Goal: Check status: Check status

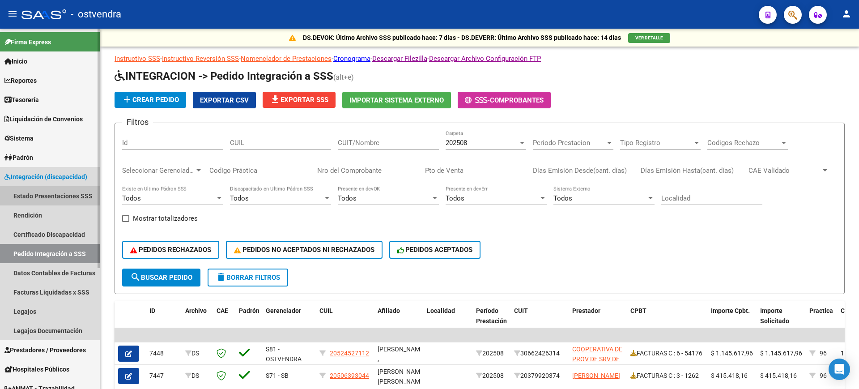
click at [56, 196] on link "Estado Presentaciones SSS" at bounding box center [50, 195] width 100 height 19
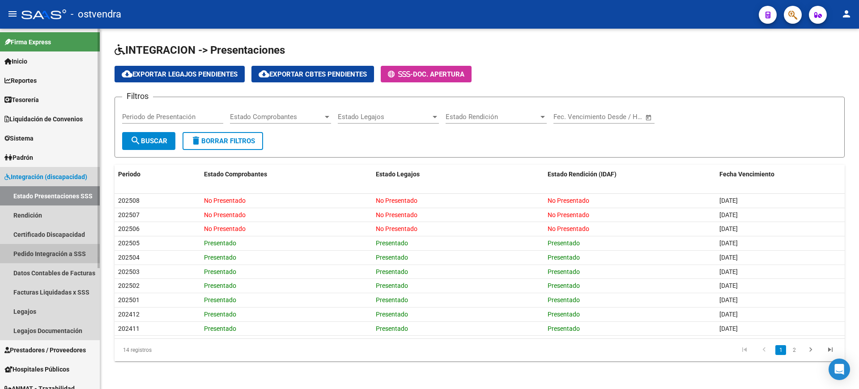
click at [48, 254] on link "Pedido Integración a SSS" at bounding box center [50, 253] width 100 height 19
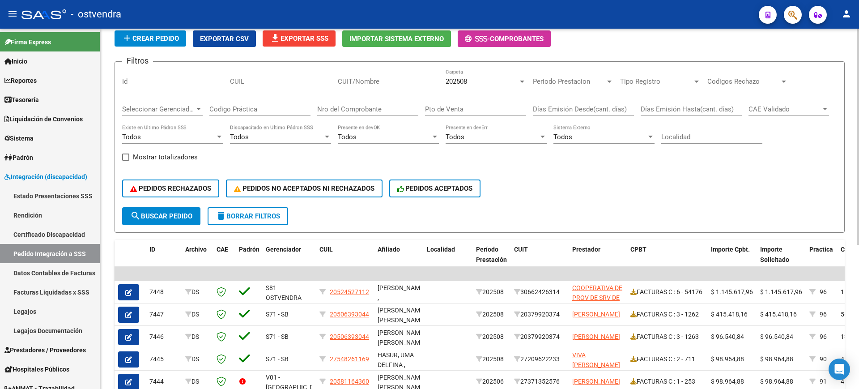
scroll to position [60, 0]
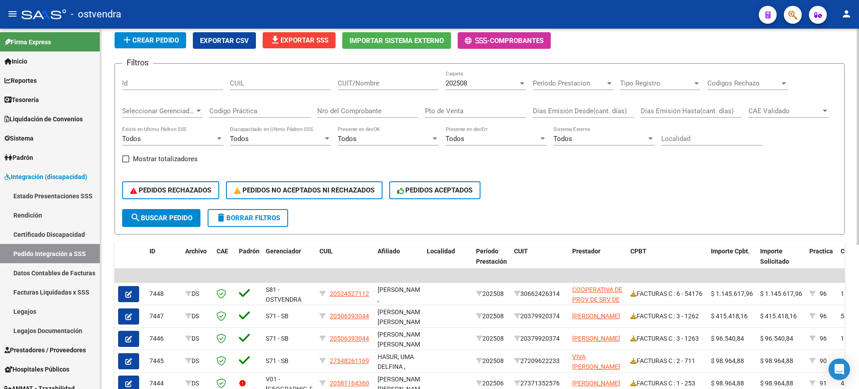
click at [853, 151] on div "DS.DEVERR: Último Archivo SSS publicado hace: 14 días - DS.DEVOK: Último Archiv…" at bounding box center [480, 265] width 761 height 592
click at [472, 85] on div "202508" at bounding box center [482, 83] width 72 height 8
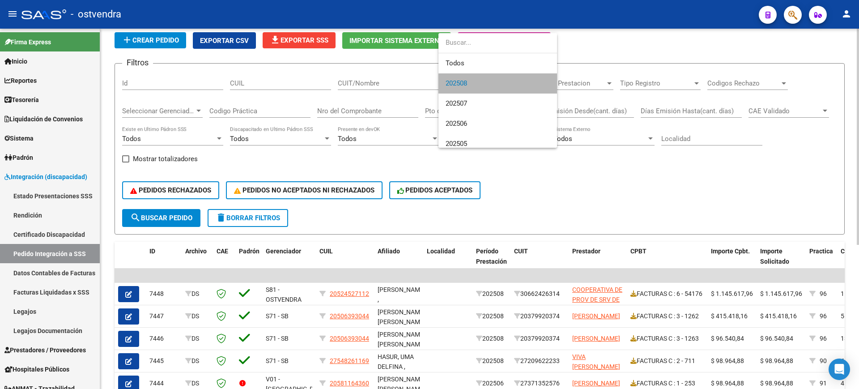
click at [472, 85] on span "202508" at bounding box center [498, 83] width 104 height 20
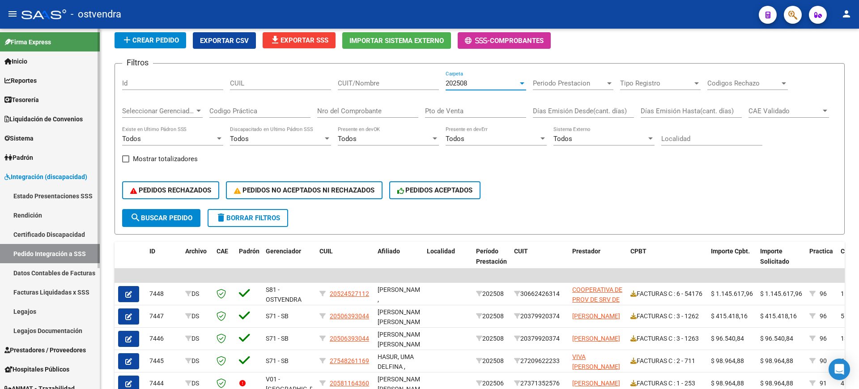
click at [38, 289] on link "Facturas Liquidadas x SSS" at bounding box center [50, 291] width 100 height 19
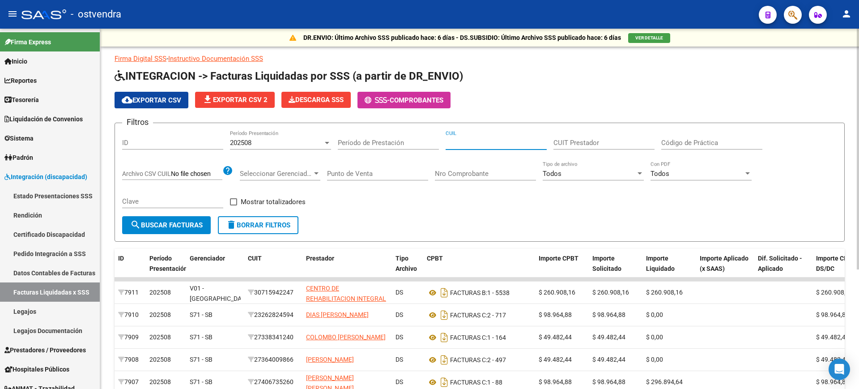
click at [513, 143] on input "CUIL" at bounding box center [496, 143] width 101 height 8
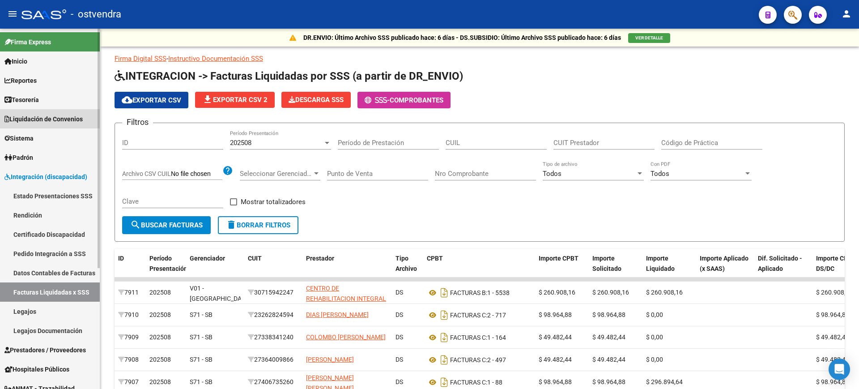
click at [50, 114] on span "Liquidación de Convenios" at bounding box center [43, 119] width 78 height 10
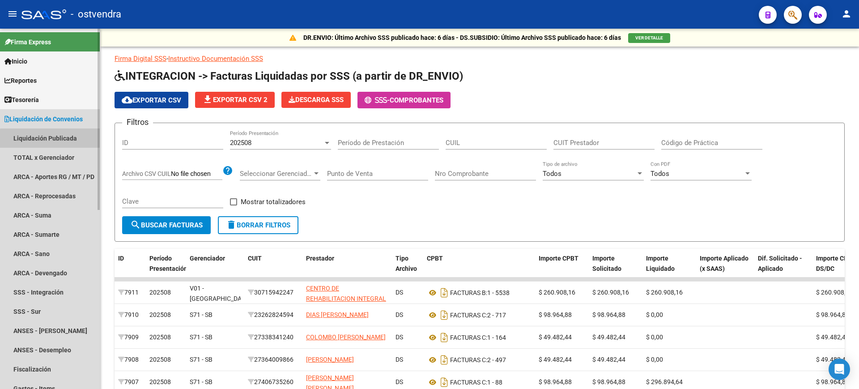
click at [74, 141] on link "Liquidación Publicada" at bounding box center [50, 137] width 100 height 19
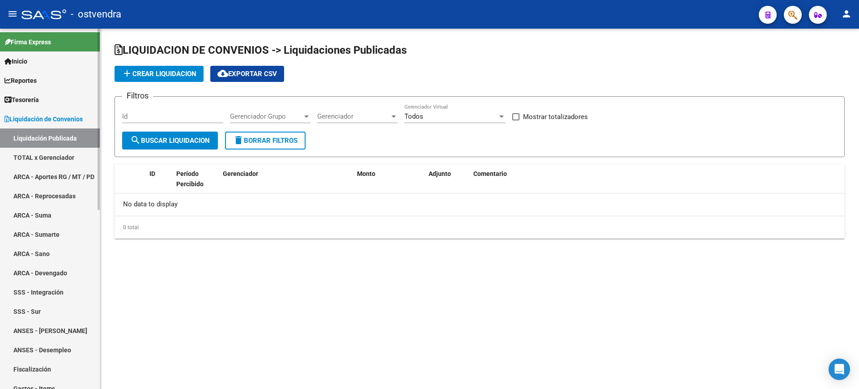
checkbox input "true"
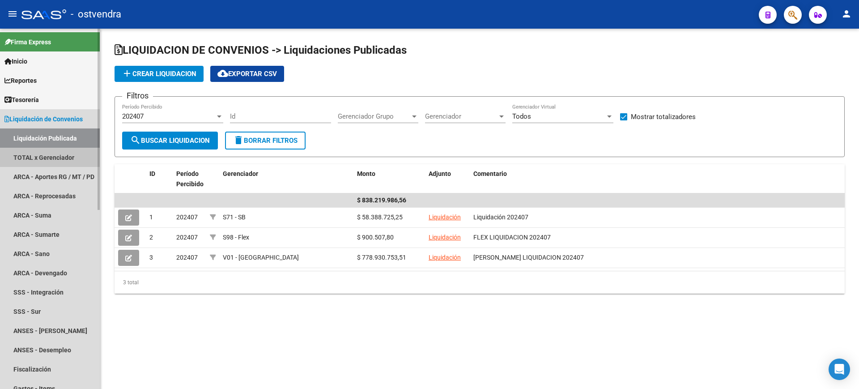
click at [68, 161] on link "TOTAL x Gerenciador" at bounding box center [50, 157] width 100 height 19
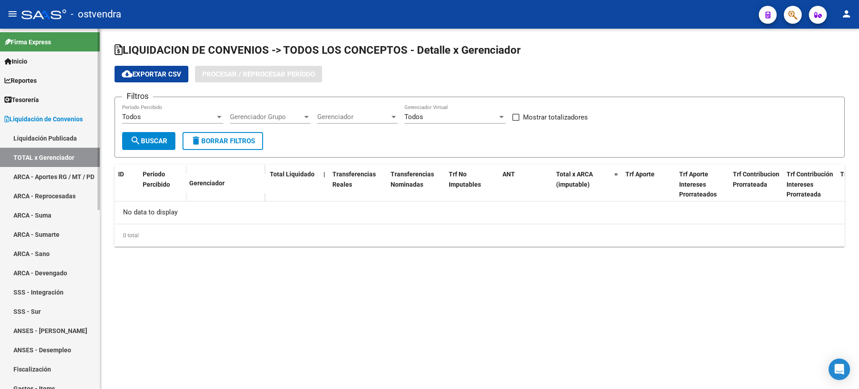
checkbox input "true"
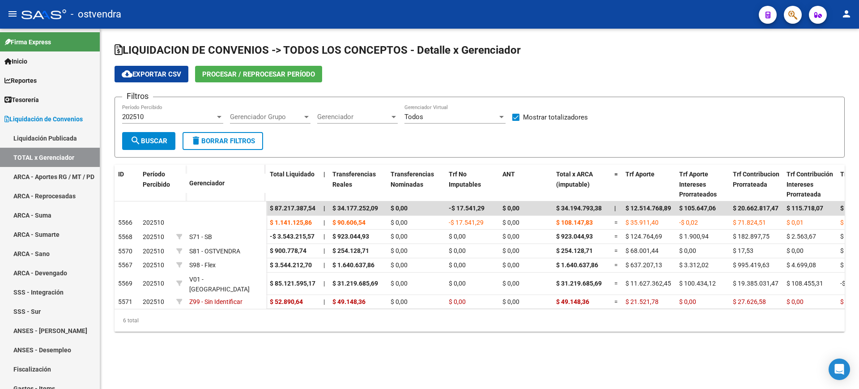
click at [277, 118] on span "Gerenciador Grupo" at bounding box center [266, 117] width 72 height 8
click at [277, 118] on input "dropdown search" at bounding box center [282, 117] width 119 height 20
click at [373, 124] on div at bounding box center [429, 194] width 859 height 389
click at [371, 118] on span "Gerenciador" at bounding box center [353, 117] width 72 height 8
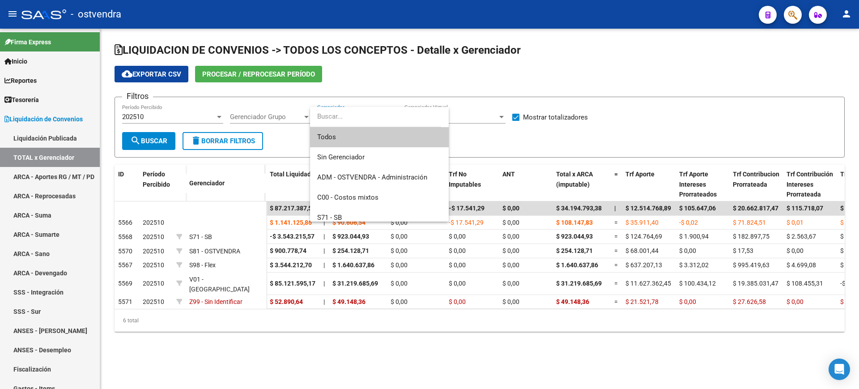
scroll to position [100, 0]
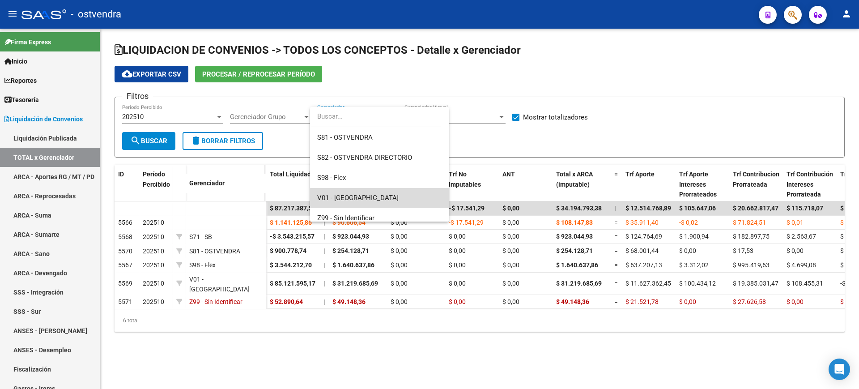
click at [384, 203] on span "V01 - [GEOGRAPHIC_DATA]" at bounding box center [379, 198] width 124 height 20
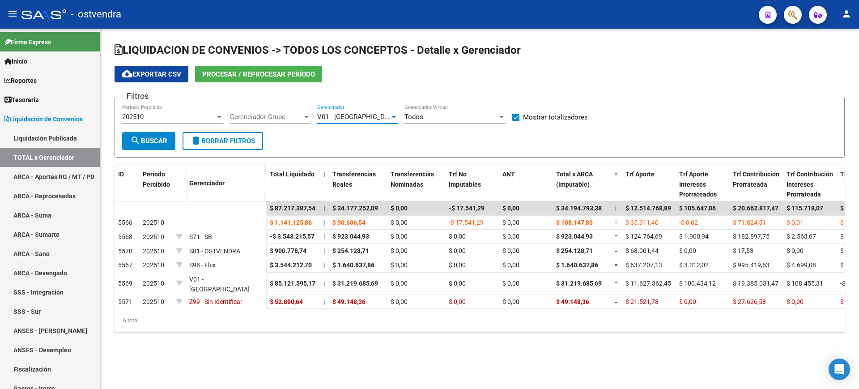
click at [144, 138] on span "search Buscar" at bounding box center [148, 141] width 37 height 8
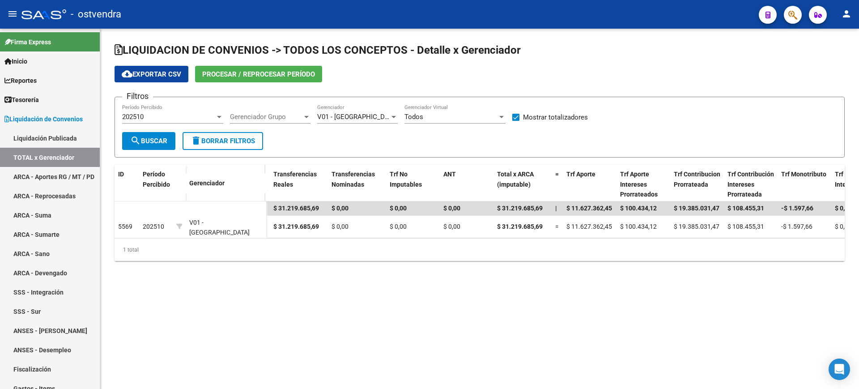
scroll to position [0, 0]
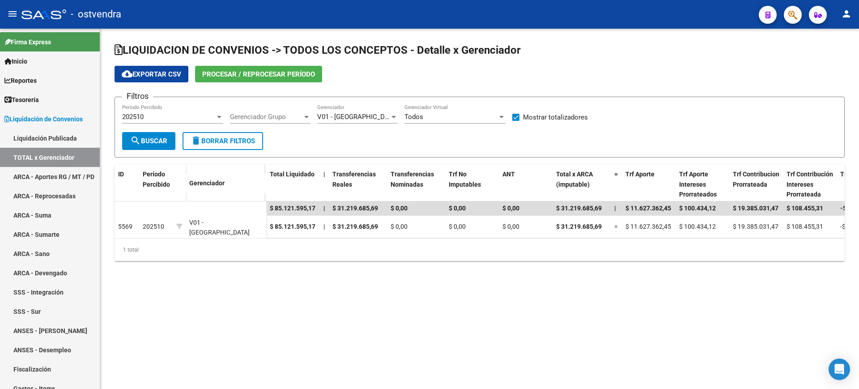
click at [309, 291] on mat-sidenav-content "LIQUIDACION DE CONVENIOS -> TODOS LOS CONCEPTOS - Detalle x Gerenciador cloud_d…" at bounding box center [479, 209] width 759 height 360
click at [306, 294] on mat-sidenav-content "LIQUIDACION DE CONVENIOS -> TODOS LOS CONCEPTOS - Detalle x Gerenciador cloud_d…" at bounding box center [479, 209] width 759 height 360
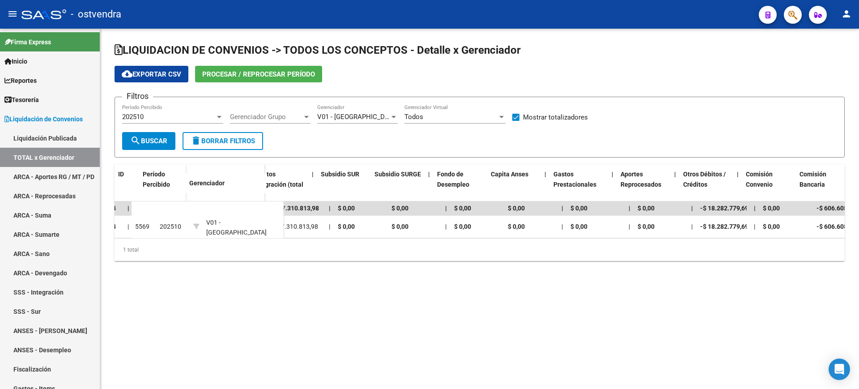
scroll to position [0, 1276]
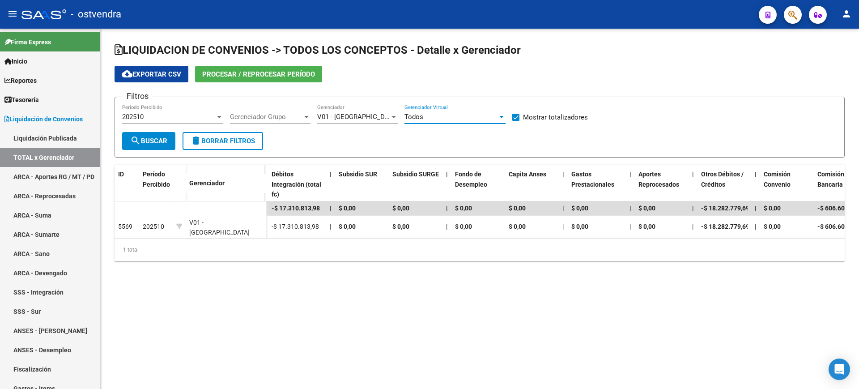
click at [487, 118] on div "Todos" at bounding box center [451, 117] width 93 height 8
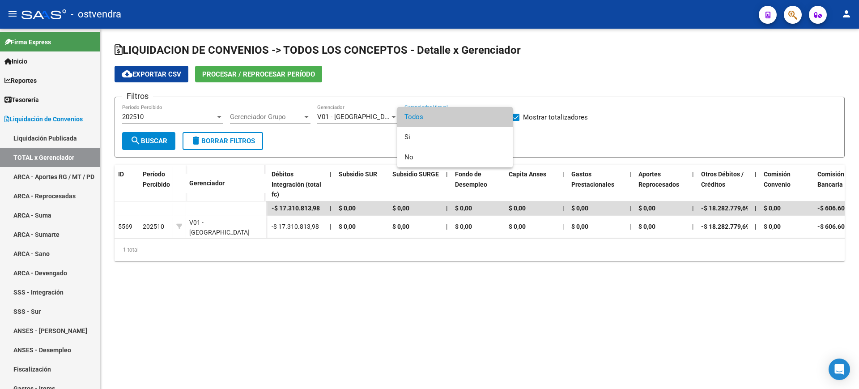
click at [487, 118] on span "Todos" at bounding box center [455, 117] width 101 height 20
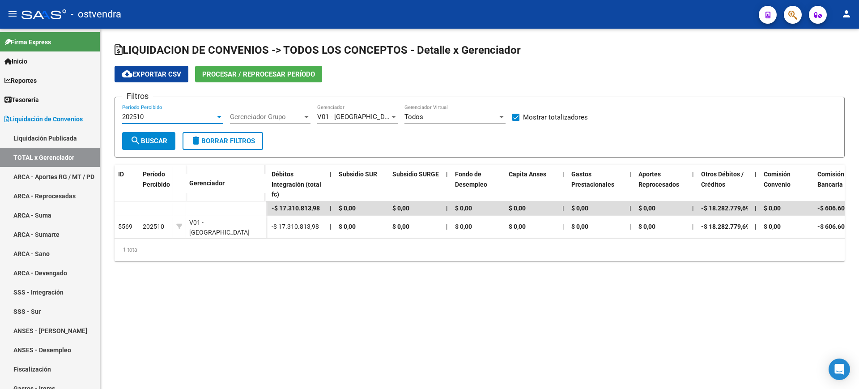
click at [187, 120] on div "202510" at bounding box center [168, 117] width 93 height 8
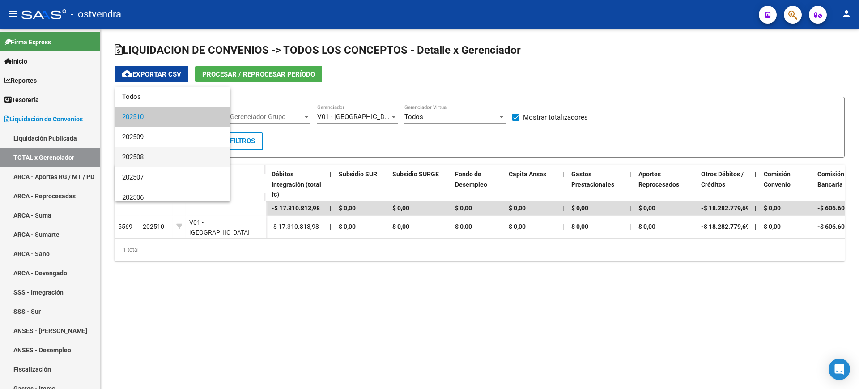
click at [180, 158] on span "202508" at bounding box center [172, 157] width 101 height 20
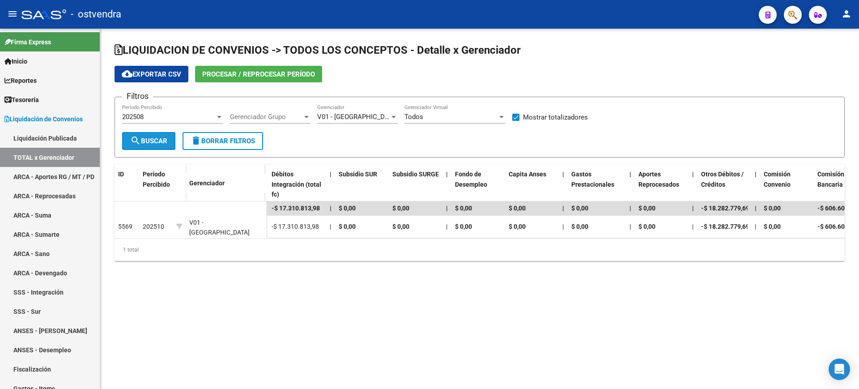
click at [158, 139] on span "search Buscar" at bounding box center [148, 141] width 37 height 8
click at [173, 121] on div "202508 Período Percibido" at bounding box center [172, 113] width 101 height 19
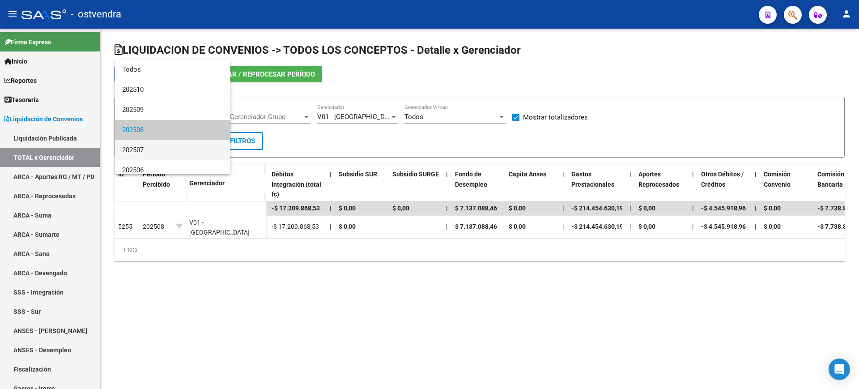
scroll to position [13, 0]
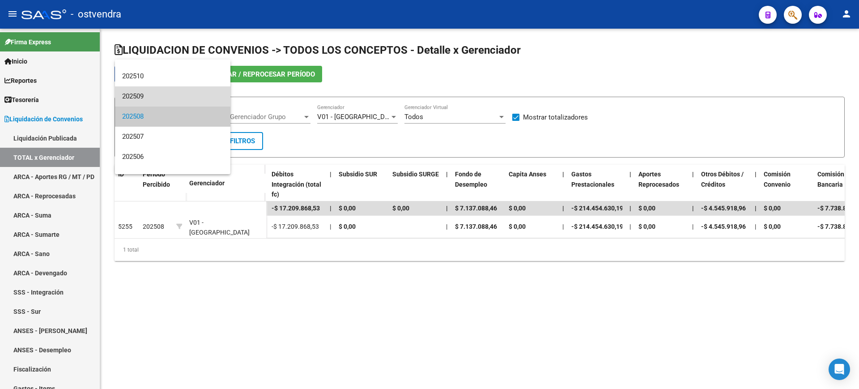
click at [178, 96] on span "202509" at bounding box center [172, 96] width 101 height 20
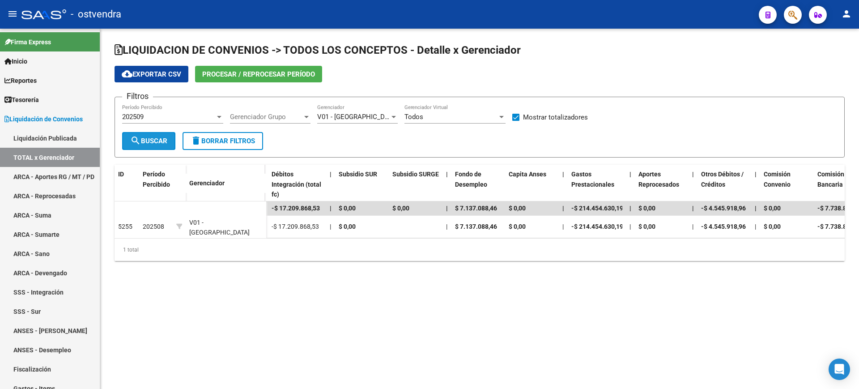
click at [166, 138] on span "search Buscar" at bounding box center [148, 141] width 37 height 8
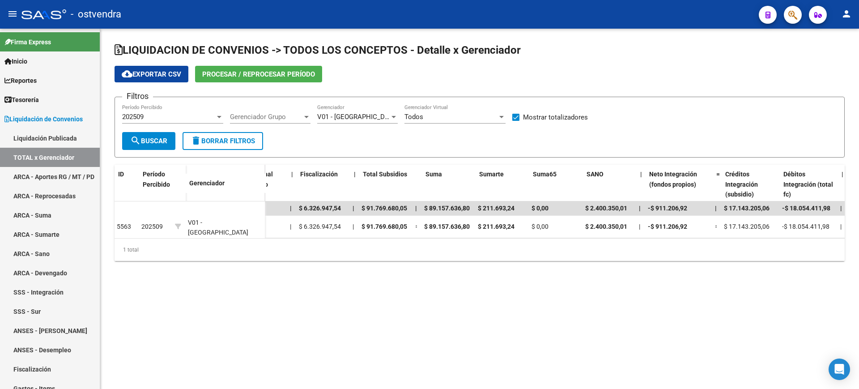
scroll to position [0, 764]
click at [360, 311] on mat-sidenav-content "LIQUIDACION DE CONVENIOS -> TODOS LOS CONCEPTOS - Detalle x Gerenciador cloud_d…" at bounding box center [479, 209] width 759 height 360
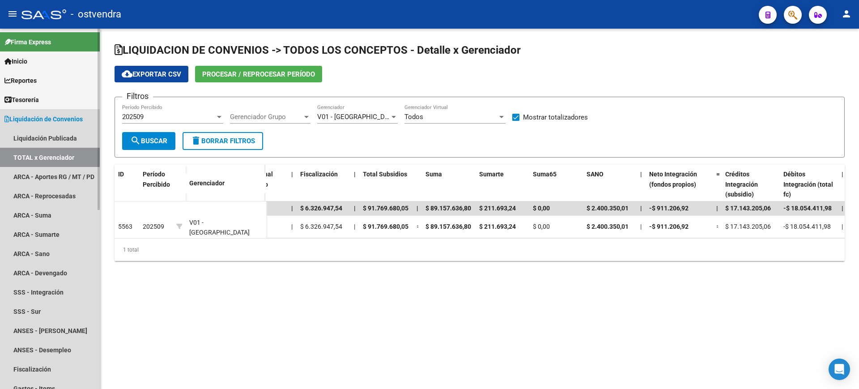
click at [66, 119] on span "Liquidación de Convenios" at bounding box center [43, 119] width 78 height 10
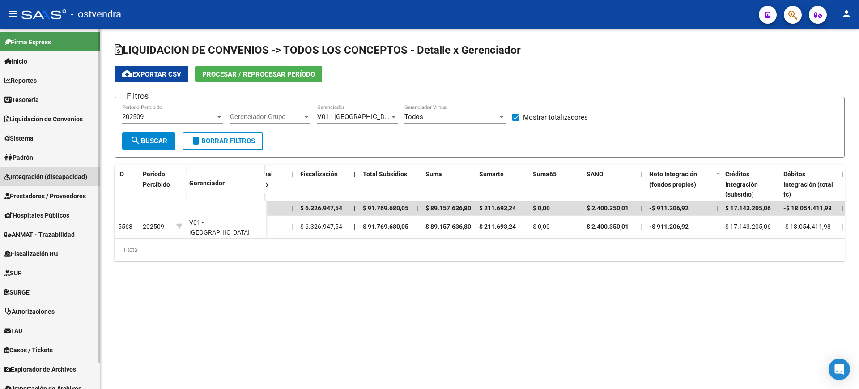
click at [57, 174] on span "Integración (discapacidad)" at bounding box center [45, 177] width 83 height 10
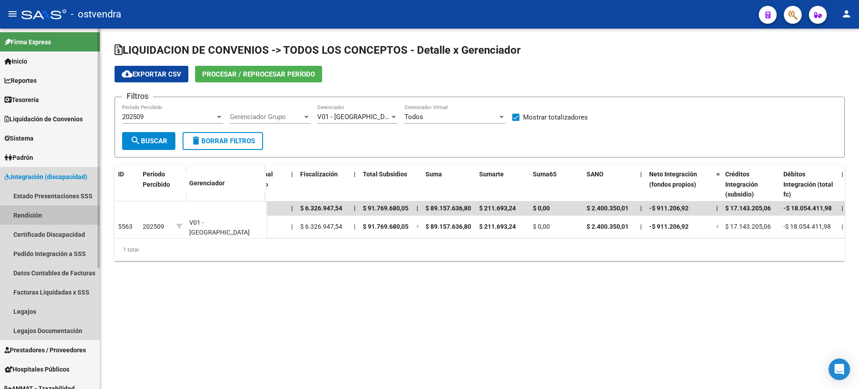
click at [35, 213] on link "Rendición" at bounding box center [50, 214] width 100 height 19
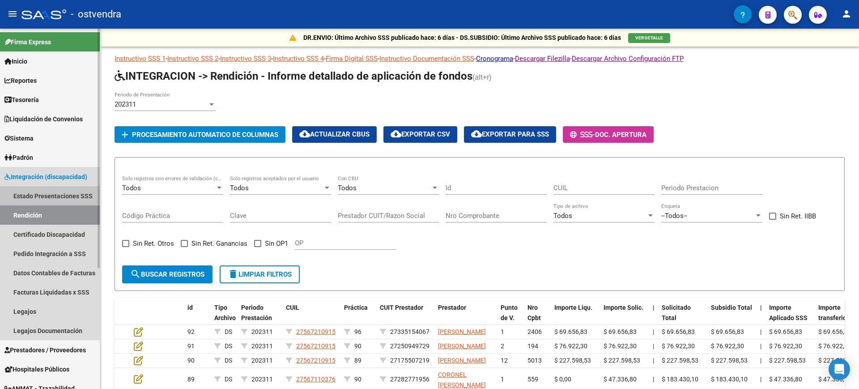
click at [42, 195] on link "Estado Presentaciones SSS" at bounding box center [50, 195] width 100 height 19
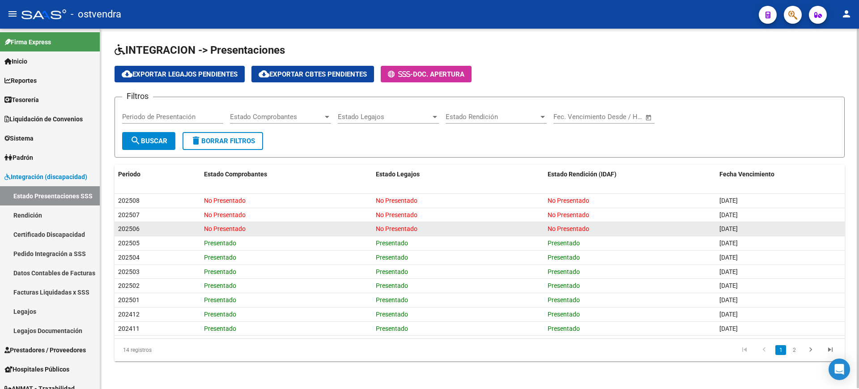
click at [132, 228] on span "202506" at bounding box center [128, 228] width 21 height 7
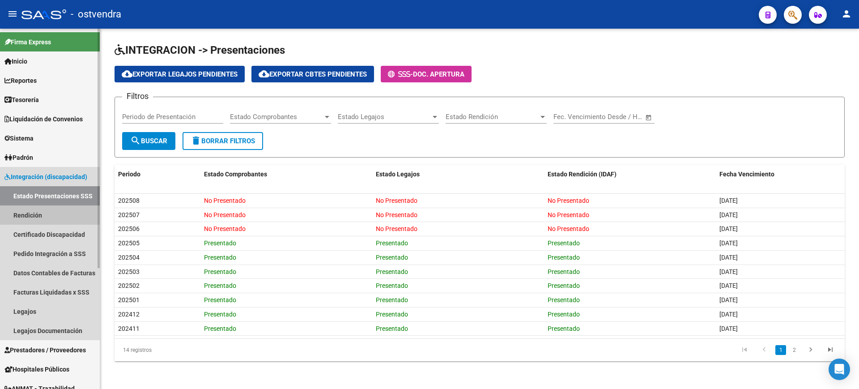
click at [35, 220] on link "Rendición" at bounding box center [50, 214] width 100 height 19
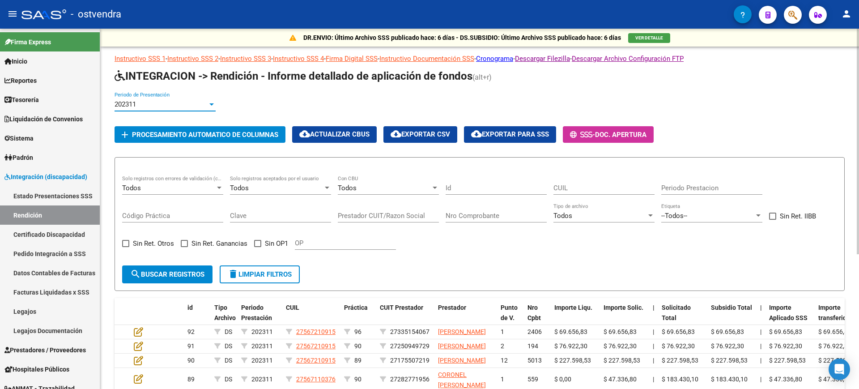
click at [140, 107] on div "202311" at bounding box center [161, 104] width 93 height 8
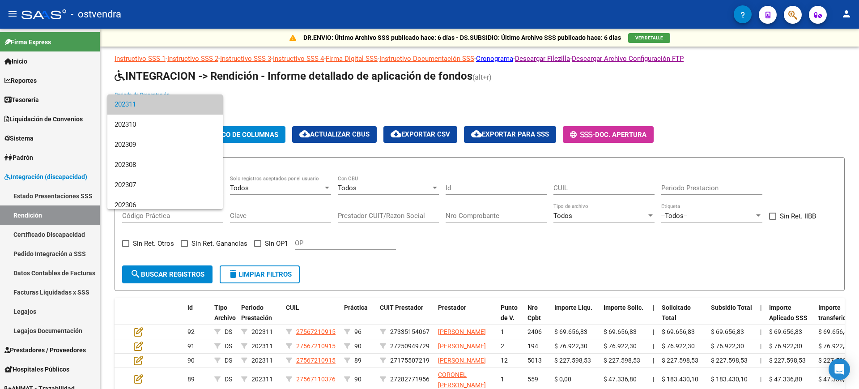
click at [247, 99] on div at bounding box center [429, 194] width 859 height 389
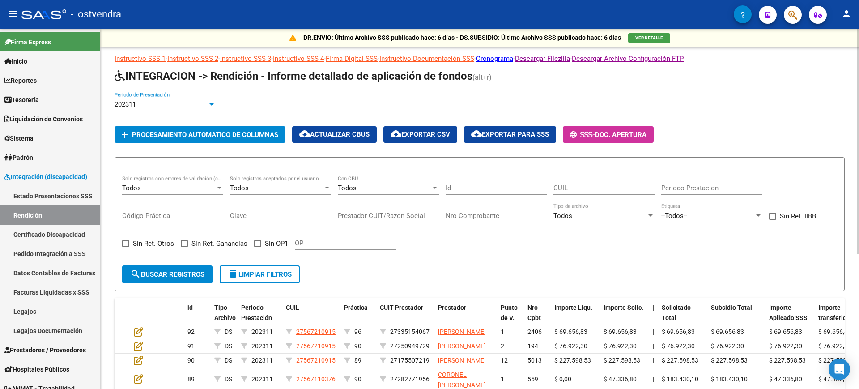
click at [162, 107] on div "202311" at bounding box center [161, 104] width 93 height 8
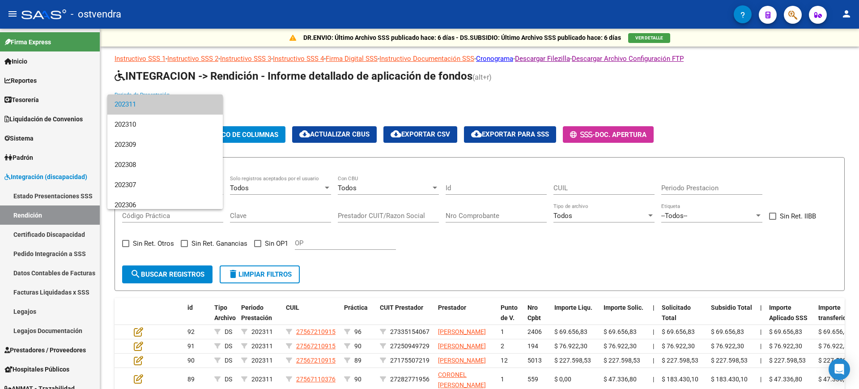
click at [241, 84] on div at bounding box center [429, 194] width 859 height 389
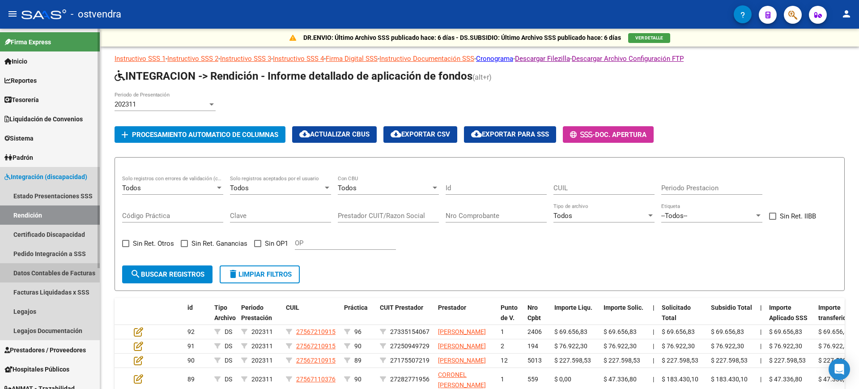
click at [40, 277] on link "Datos Contables de Facturas" at bounding box center [50, 272] width 100 height 19
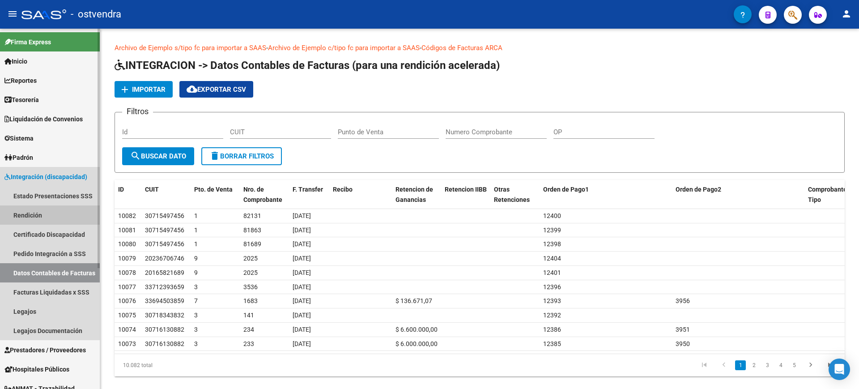
click at [55, 212] on link "Rendición" at bounding box center [50, 214] width 100 height 19
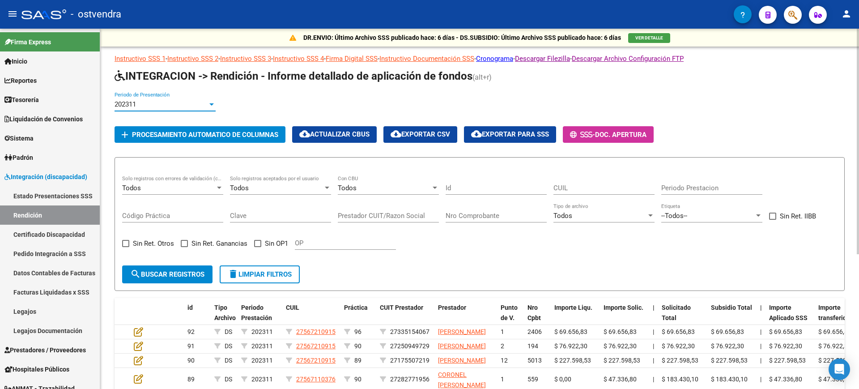
click at [138, 107] on div "202311" at bounding box center [161, 104] width 93 height 8
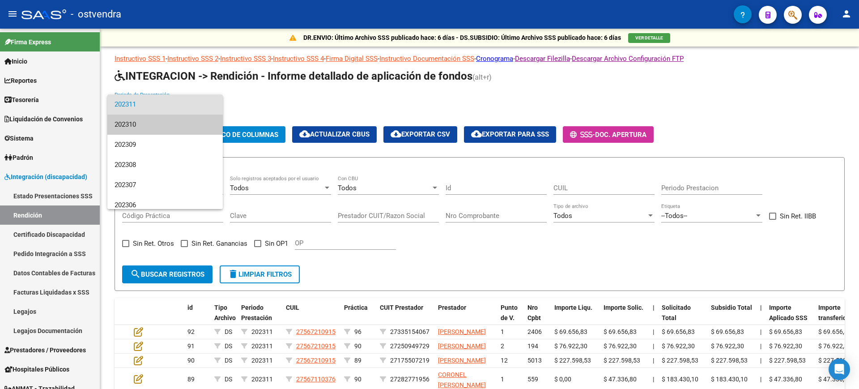
click at [283, 111] on div at bounding box center [429, 194] width 859 height 389
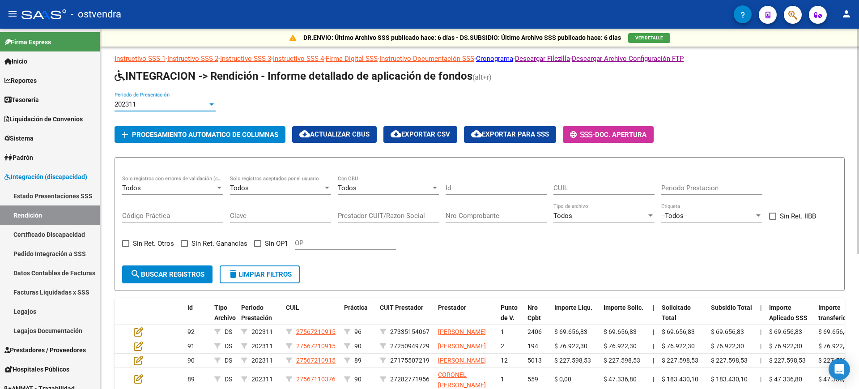
click at [192, 102] on div "202311" at bounding box center [161, 104] width 93 height 8
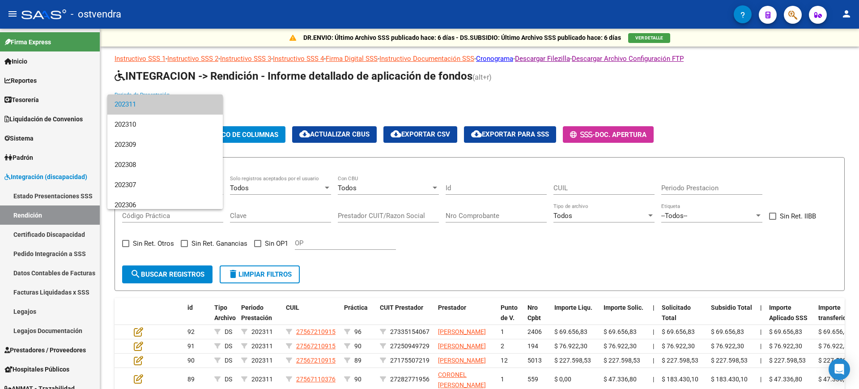
click at [237, 100] on div at bounding box center [429, 194] width 859 height 389
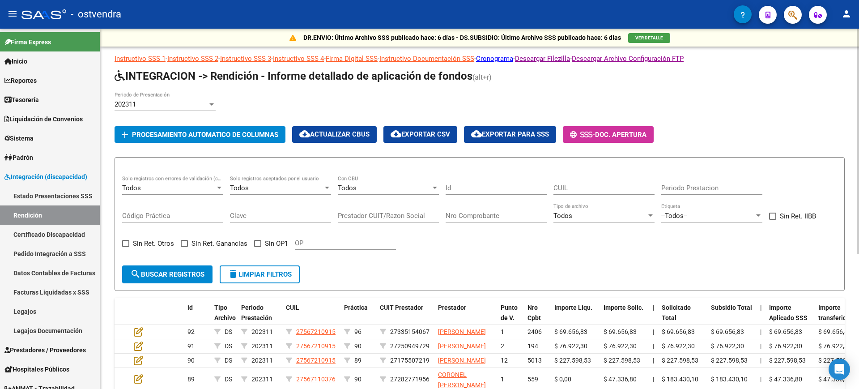
click at [264, 100] on div "202311 Periodo de Presentación" at bounding box center [450, 106] width 671 height 28
click at [202, 102] on div "202311" at bounding box center [161, 104] width 93 height 8
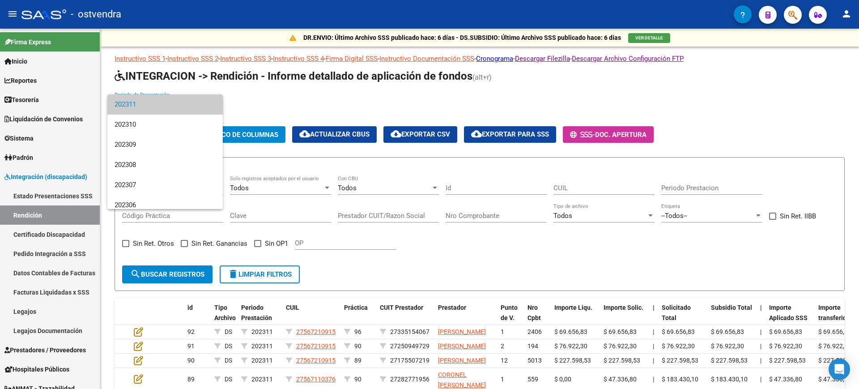
click at [255, 99] on div at bounding box center [429, 194] width 859 height 389
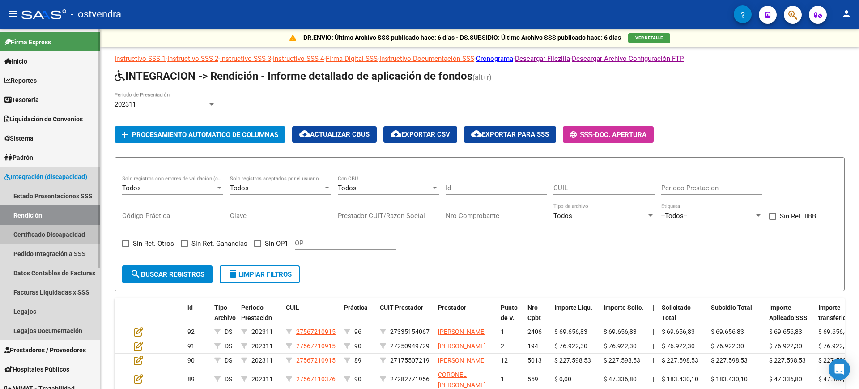
click at [58, 238] on link "Certificado Discapacidad" at bounding box center [50, 234] width 100 height 19
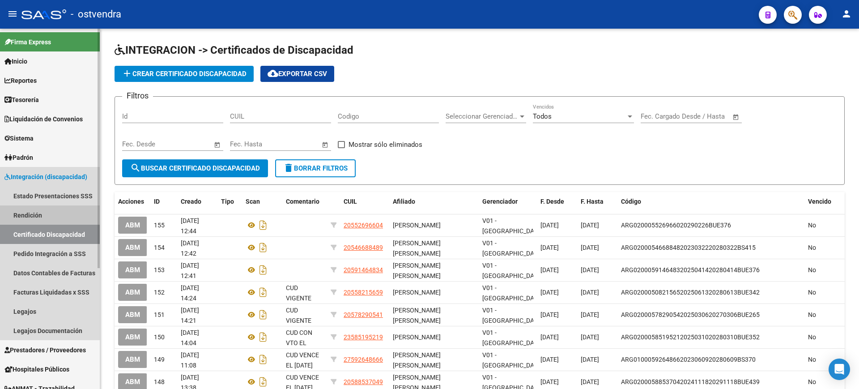
click at [58, 219] on link "Rendición" at bounding box center [50, 214] width 100 height 19
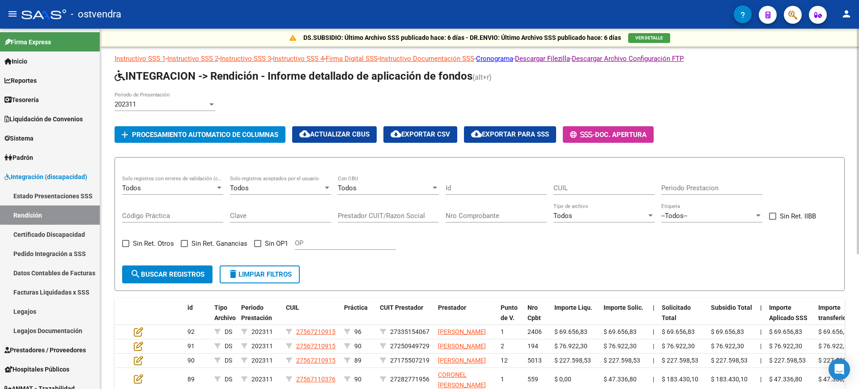
click at [236, 103] on div "202311 Periodo de Presentación" at bounding box center [450, 106] width 671 height 28
click at [241, 102] on div "202311 Periodo de Presentación" at bounding box center [450, 106] width 671 height 28
click at [183, 102] on div "202311" at bounding box center [161, 104] width 93 height 8
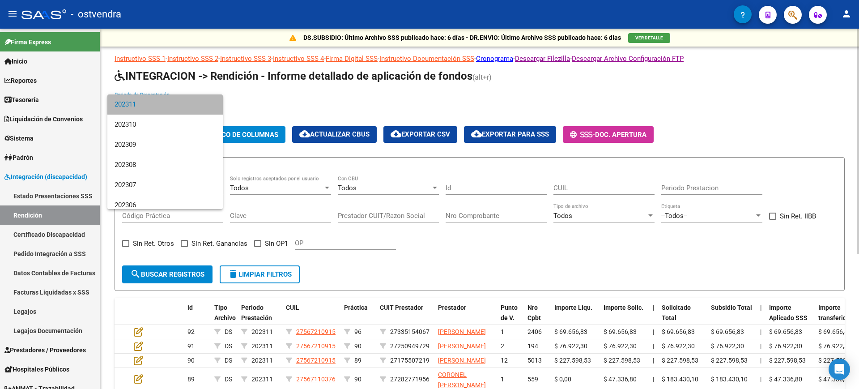
click at [183, 102] on span "202311" at bounding box center [165, 104] width 101 height 20
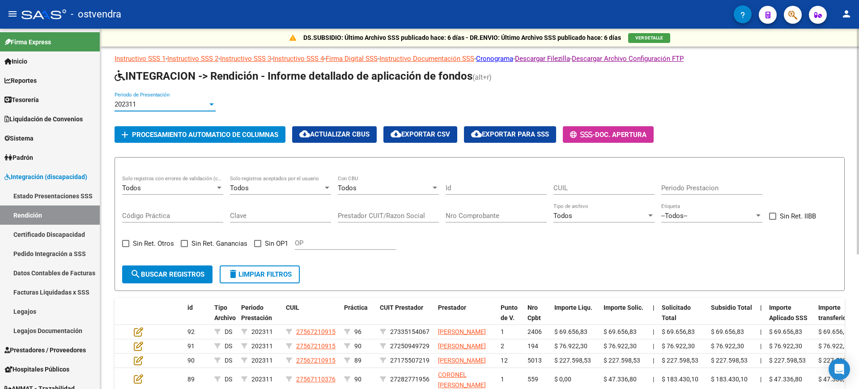
click at [206, 101] on div "202311" at bounding box center [161, 104] width 93 height 8
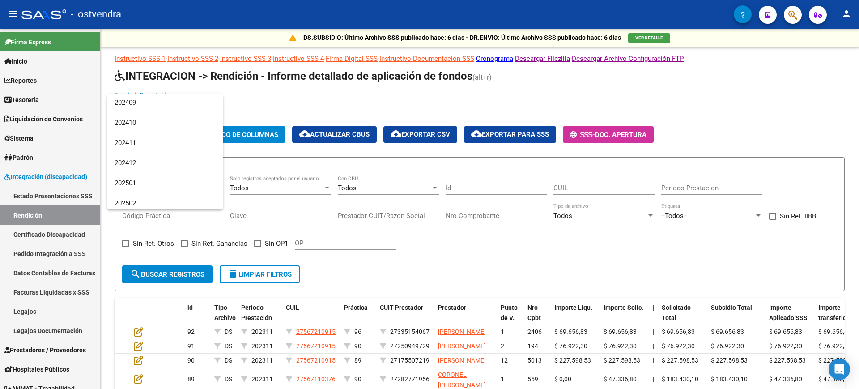
scroll to position [1859, 0]
click at [187, 158] on span "202506" at bounding box center [165, 159] width 101 height 20
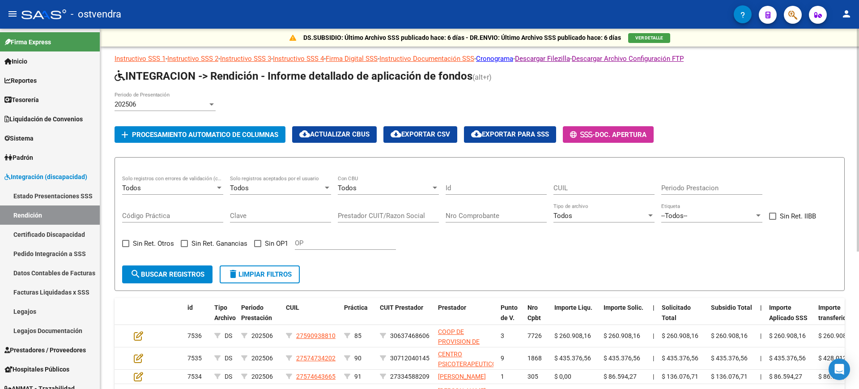
click at [339, 89] on app-list-header "INTEGRACION -> Rendición - Informe detallado de aplicación de fondos (alt+r) 20…" at bounding box center [480, 180] width 730 height 222
click at [237, 99] on div "202506 Periodo de Presentación" at bounding box center [450, 106] width 671 height 28
click at [188, 101] on div "202506" at bounding box center [161, 104] width 93 height 8
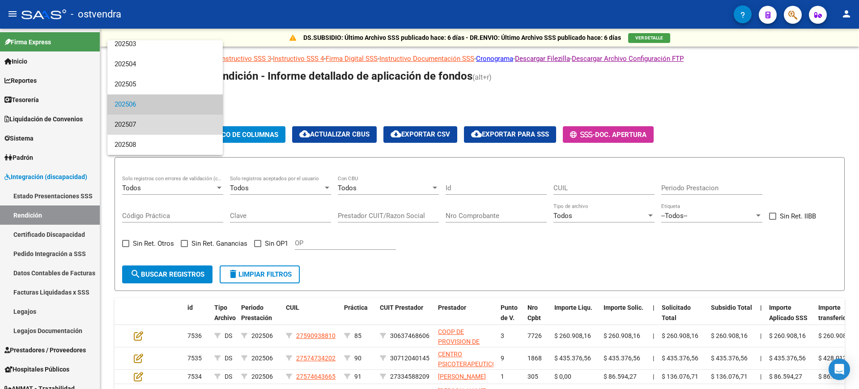
click at [170, 127] on span "202507" at bounding box center [165, 125] width 101 height 20
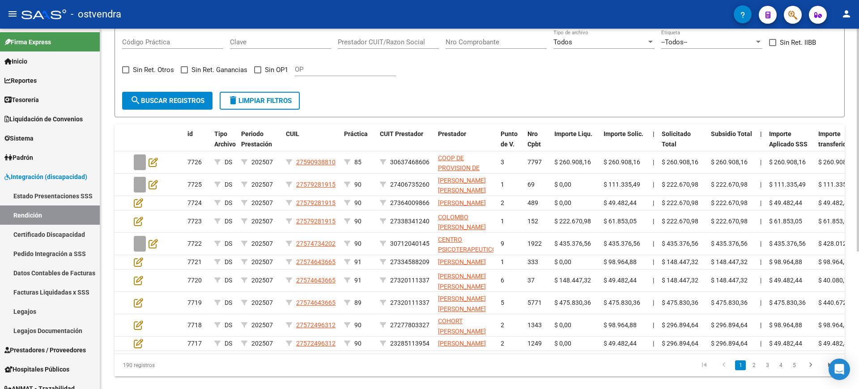
scroll to position [222, 0]
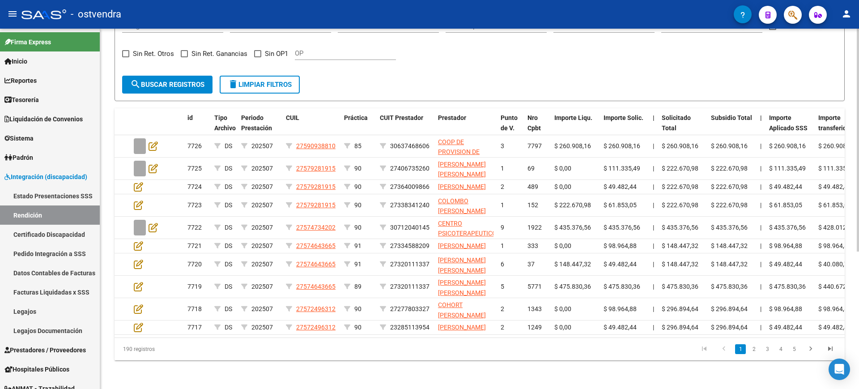
click at [834, 233] on div "DS.SUBSIDIO: Último Archivo SSS publicado hace: 6 días - DR.ENVIO: Último Archi…" at bounding box center [480, 114] width 761 height 550
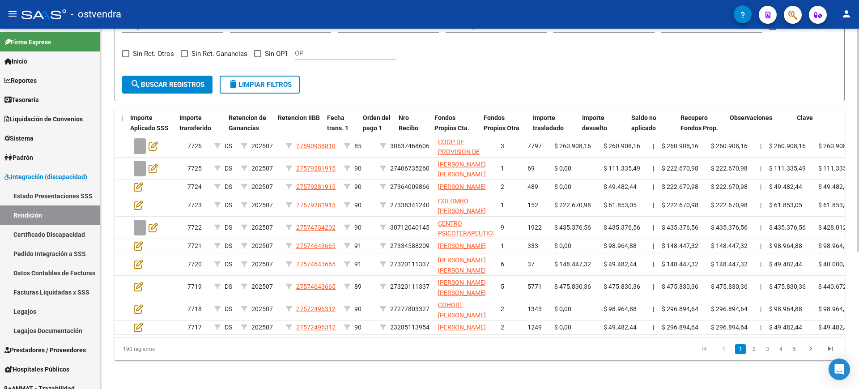
scroll to position [0, 639]
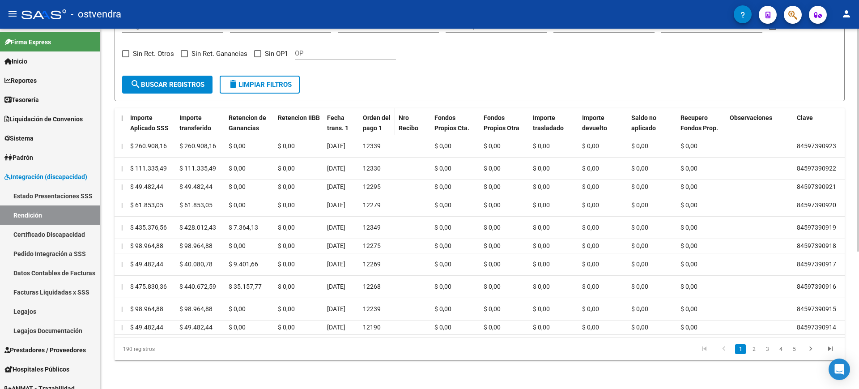
click at [362, 108] on datatable-header-cell "Orden del pago 1" at bounding box center [377, 127] width 36 height 39
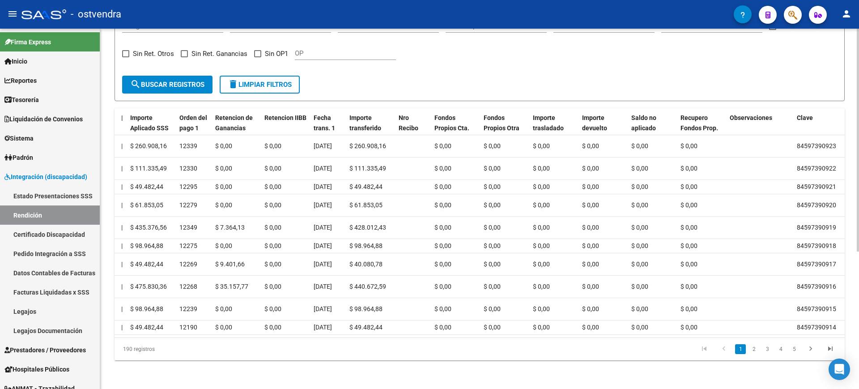
click at [382, 47] on form "Todos Solo registros con errores de validación (control 623 instructivo de rend…" at bounding box center [480, 34] width 730 height 134
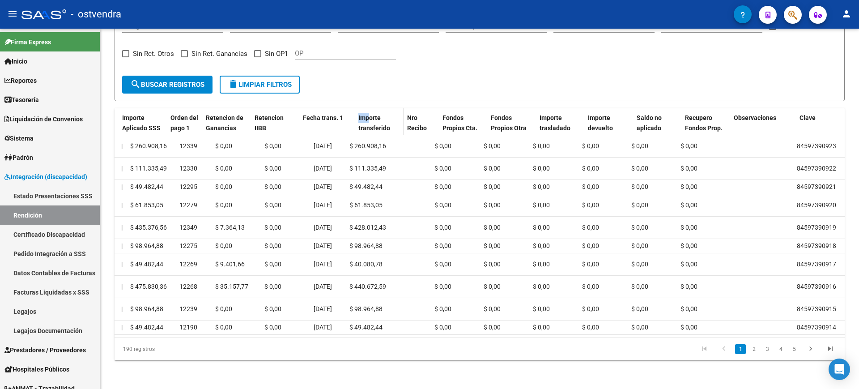
drag, startPoint x: 345, startPoint y: 88, endPoint x: 371, endPoint y: 77, distance: 27.9
click at [371, 108] on div "id Tipo Archivo Periodo Prestación CUIL Práctica CUIT Prestador Prestador Punto…" at bounding box center [236, 127] width 1521 height 39
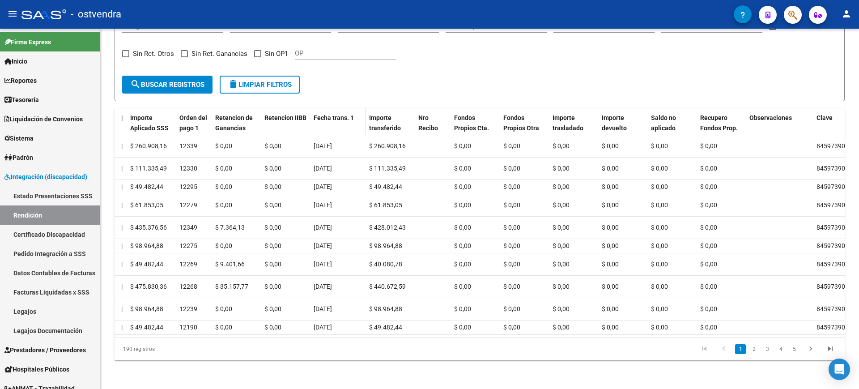
click at [325, 114] on span "Fecha trans. 1" at bounding box center [334, 117] width 40 height 7
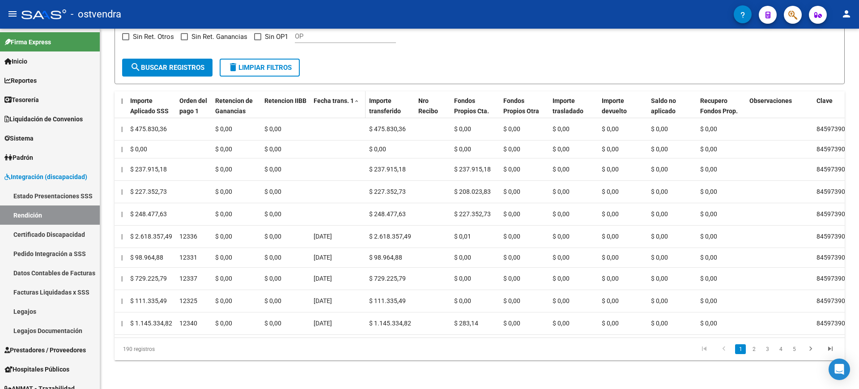
scroll to position [218, 0]
click at [325, 91] on datatable-header-cell "Fecha trans. 1" at bounding box center [337, 110] width 55 height 39
click at [329, 97] on span "Fecha trans. 1" at bounding box center [334, 100] width 40 height 7
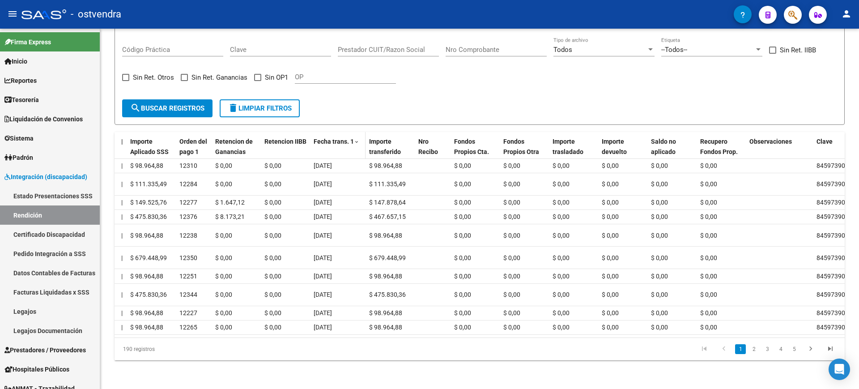
scroll to position [185, 0]
click at [324, 138] on span "Fecha trans. 1" at bounding box center [334, 141] width 40 height 7
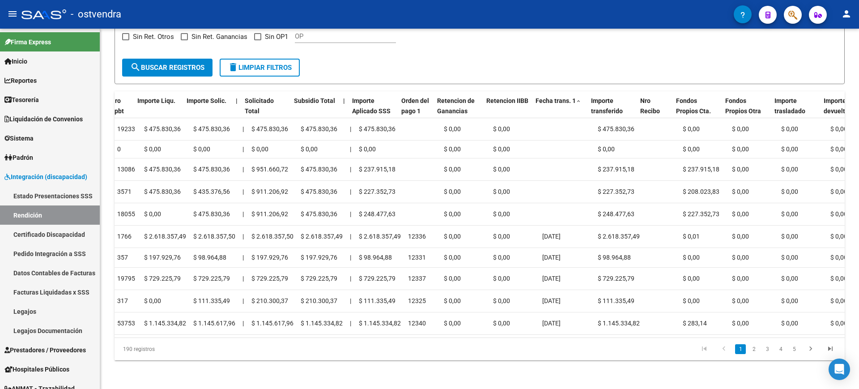
scroll to position [0, 429]
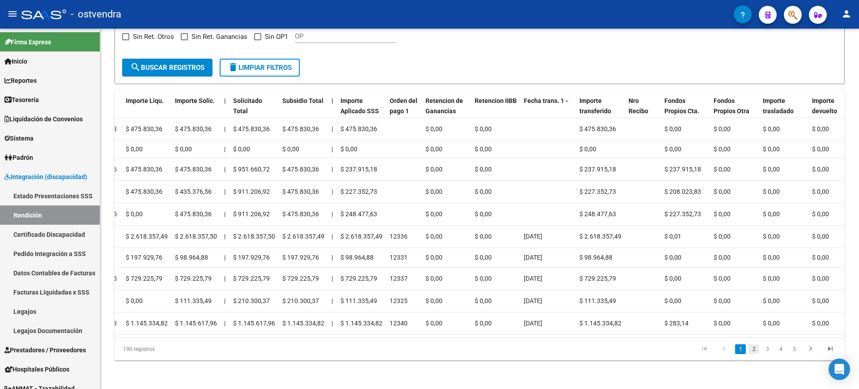
click at [754, 353] on link "2" at bounding box center [754, 349] width 11 height 10
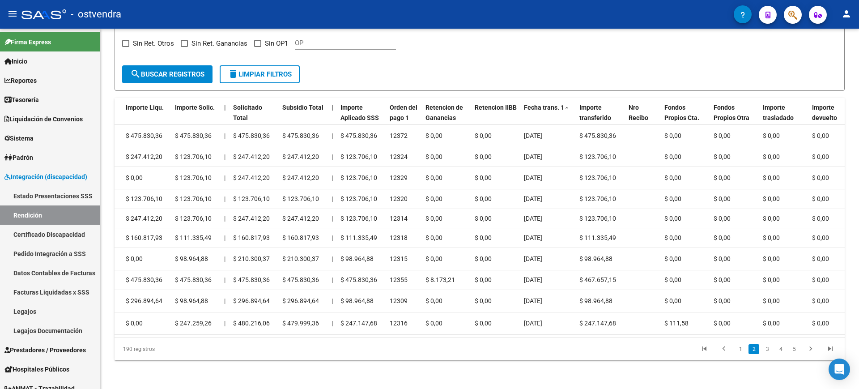
scroll to position [217, 0]
click at [769, 348] on link "3" at bounding box center [767, 349] width 11 height 10
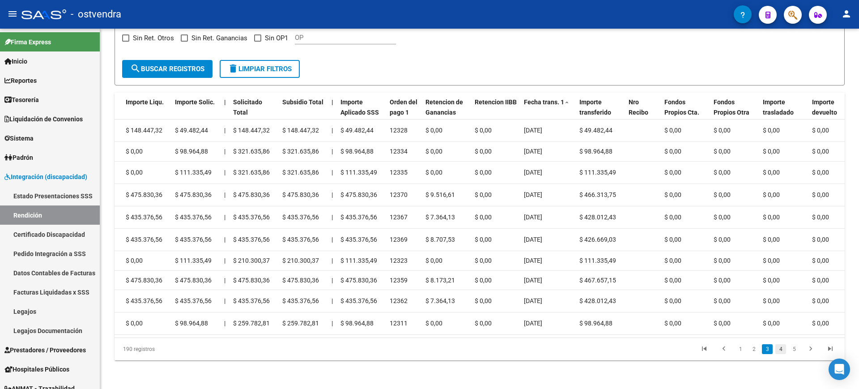
click at [779, 349] on link "4" at bounding box center [780, 349] width 11 height 10
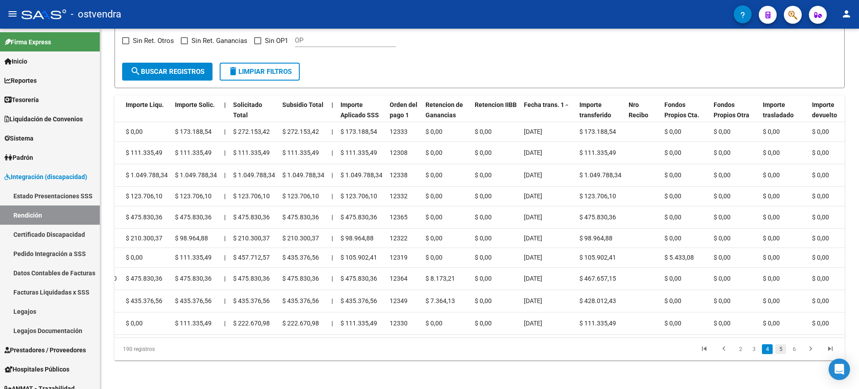
click at [781, 352] on link "5" at bounding box center [780, 349] width 11 height 10
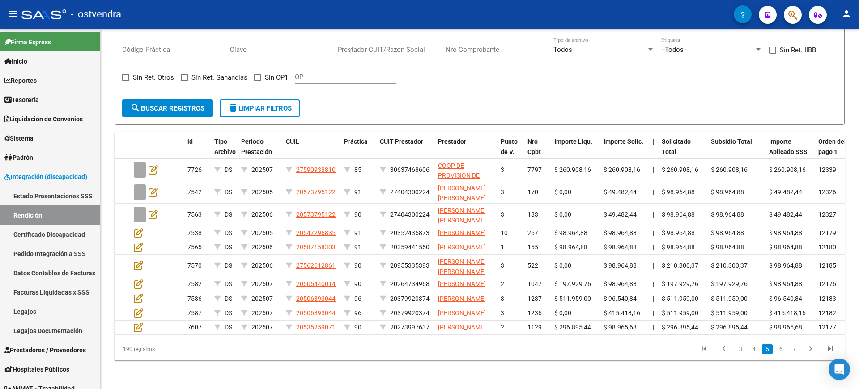
scroll to position [0, 0]
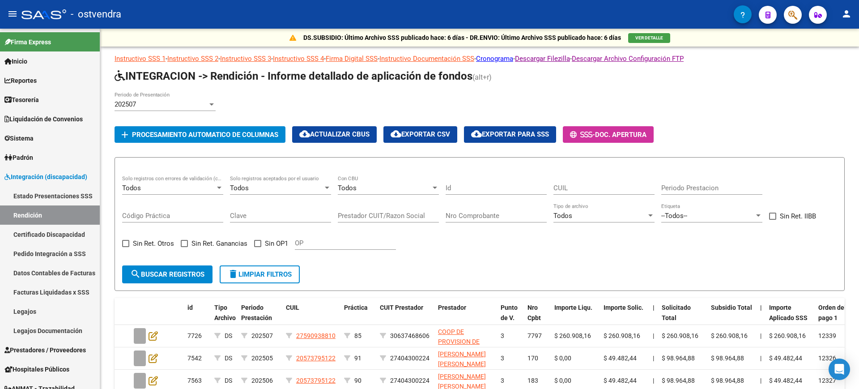
click at [859, 47] on div at bounding box center [858, 209] width 2 height 360
click at [141, 104] on div "202507" at bounding box center [161, 104] width 93 height 8
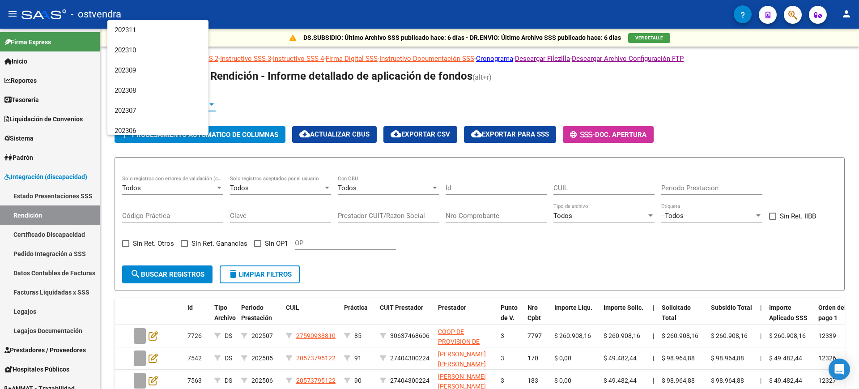
scroll to position [1859, 0]
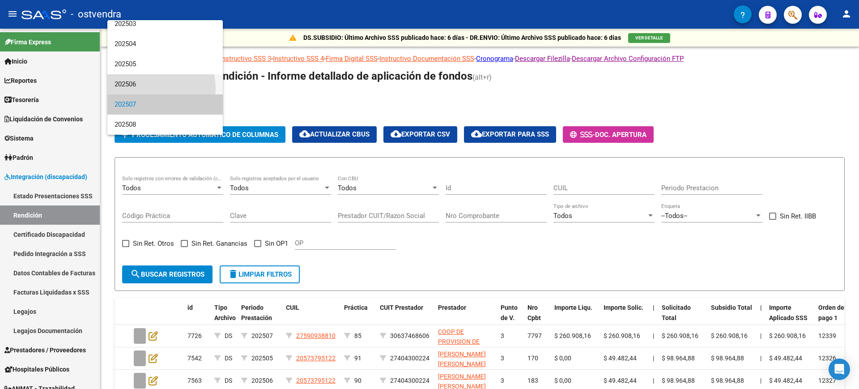
click at [144, 89] on span "202506" at bounding box center [165, 84] width 101 height 20
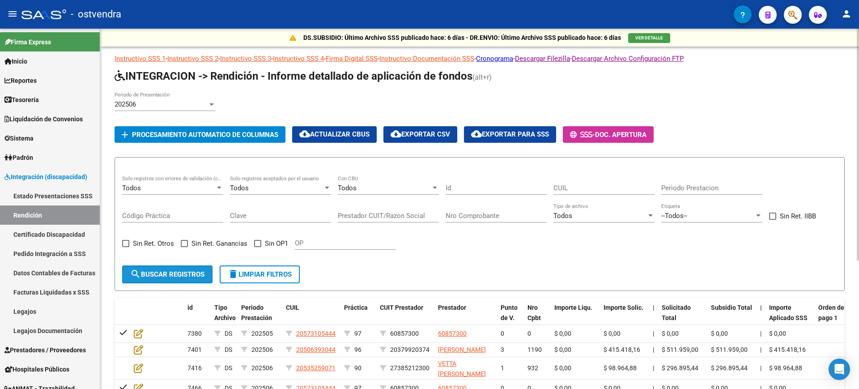
click at [168, 274] on span "search Buscar registros" at bounding box center [167, 274] width 74 height 8
